Goal: Go to known website: Access a specific website the user already knows

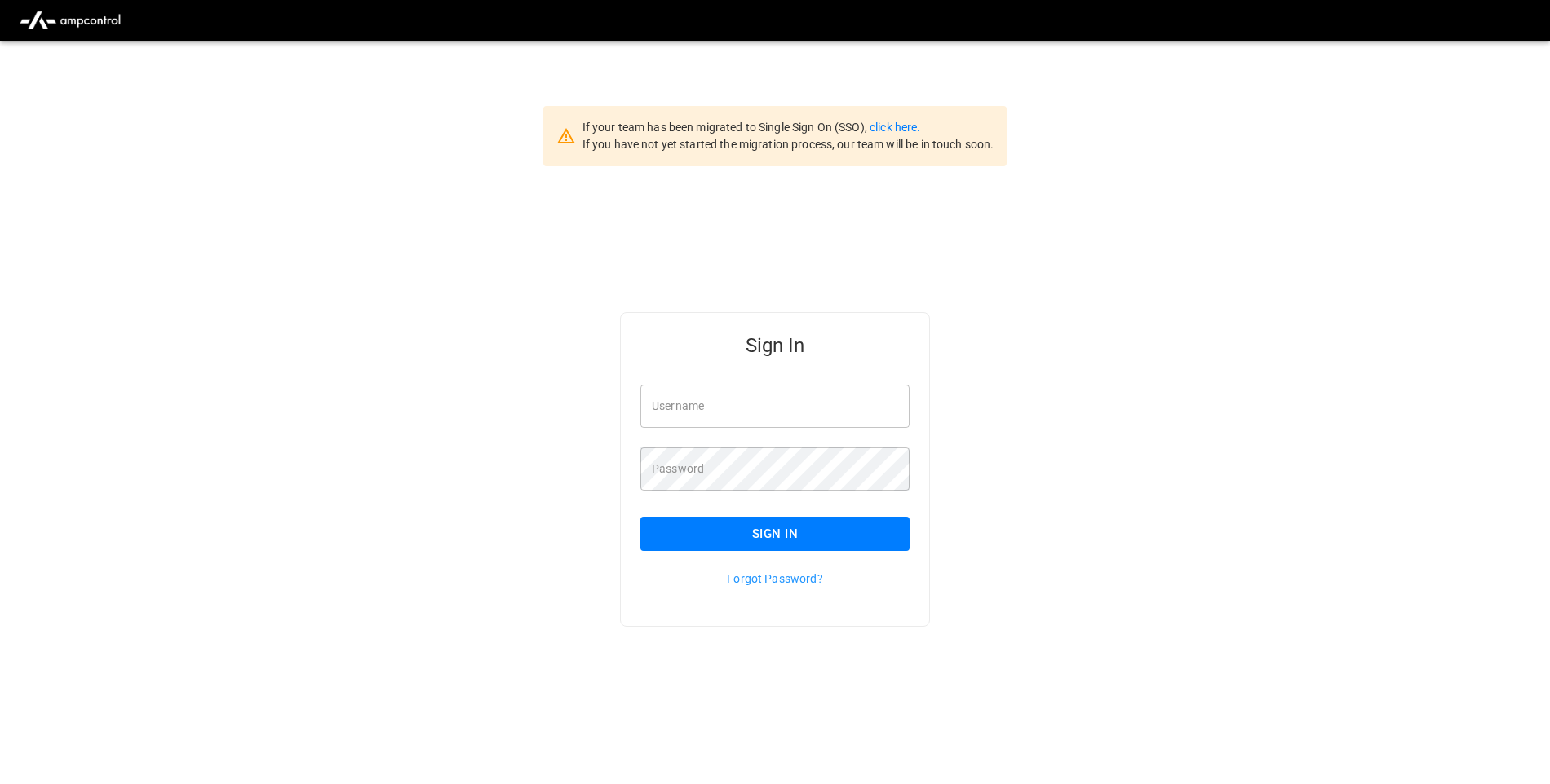
type input "**********"
click at [855, 528] on button "Sign In" at bounding box center [774, 534] width 269 height 35
